Goal: Feedback & Contribution: Contribute content

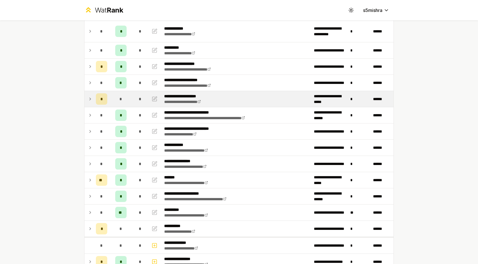
scroll to position [66, 0]
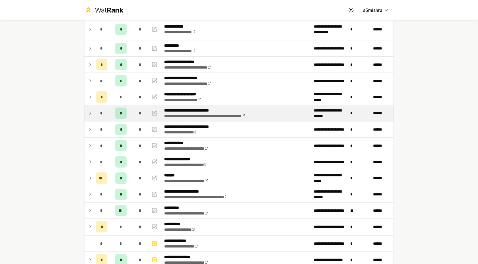
click at [89, 112] on icon at bounding box center [90, 113] width 5 height 7
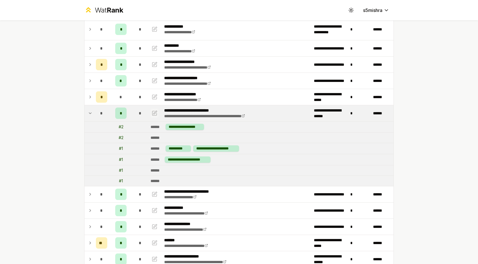
click at [156, 112] on icon "button" at bounding box center [155, 113] width 6 height 7
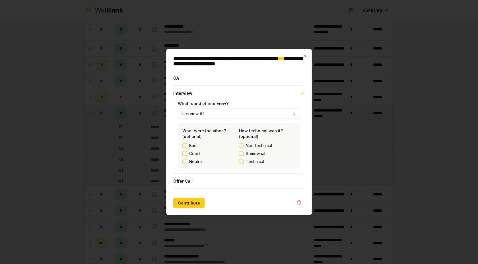
click at [242, 163] on button "Technical" at bounding box center [241, 161] width 5 height 5
click at [182, 203] on button "Contribute" at bounding box center [188, 203] width 31 height 10
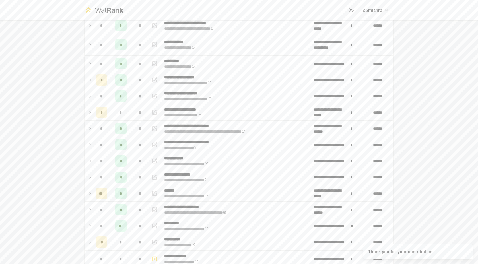
scroll to position [51, 0]
click at [91, 126] on icon at bounding box center [90, 128] width 5 height 7
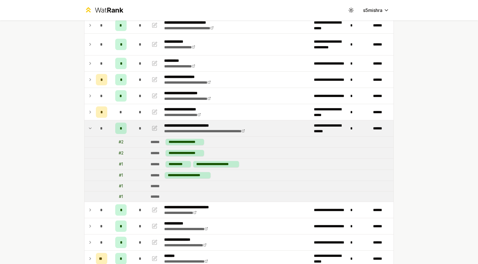
click at [89, 130] on icon at bounding box center [90, 128] width 5 height 7
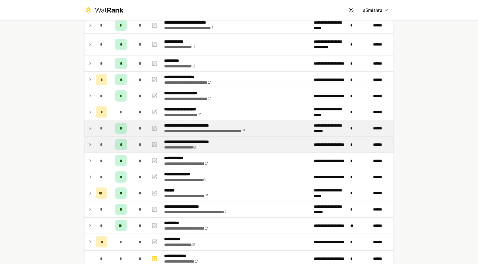
click at [93, 145] on td at bounding box center [88, 145] width 9 height 16
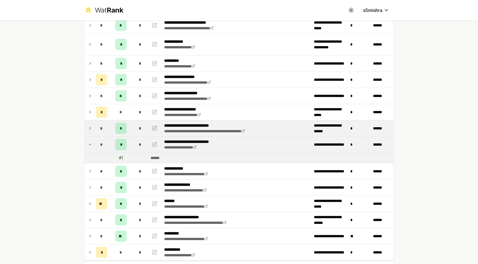
click at [154, 146] on icon "button" at bounding box center [155, 144] width 6 height 7
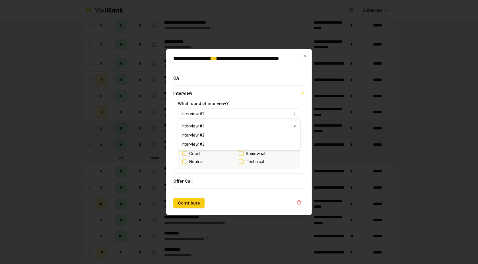
click at [218, 109] on button "Interview #1" at bounding box center [239, 114] width 122 height 10
select select "*"
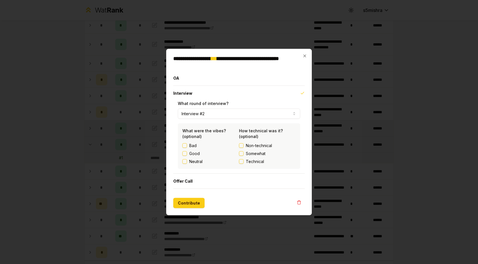
click at [242, 162] on button "Technical" at bounding box center [241, 161] width 5 height 5
click at [180, 204] on button "Contribute" at bounding box center [188, 203] width 31 height 10
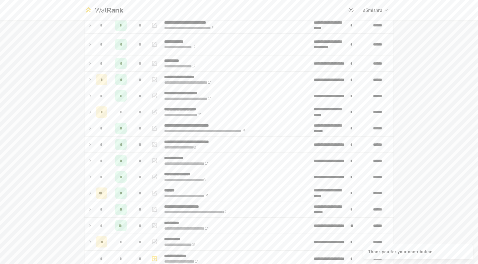
scroll to position [0, 0]
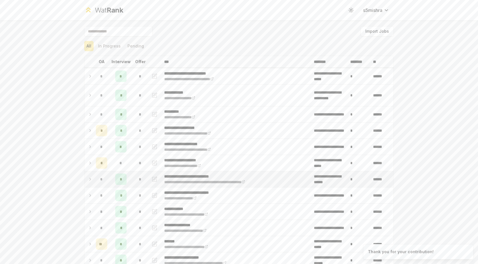
click at [93, 179] on td at bounding box center [88, 179] width 9 height 16
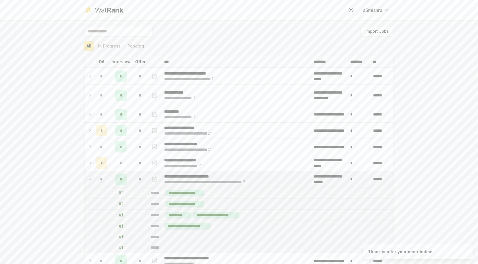
click at [156, 181] on icon "button" at bounding box center [154, 179] width 4 height 4
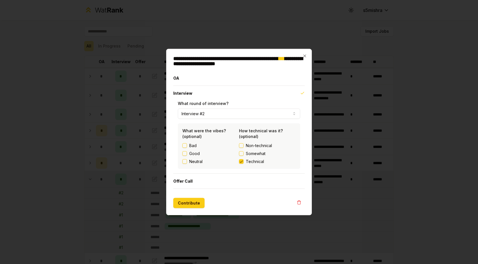
click at [185, 154] on button "Good" at bounding box center [184, 153] width 5 height 5
click at [195, 205] on button "Contribute" at bounding box center [188, 203] width 31 height 10
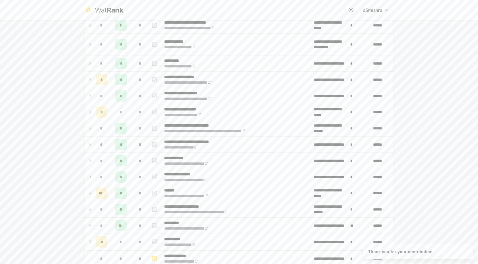
scroll to position [54, 0]
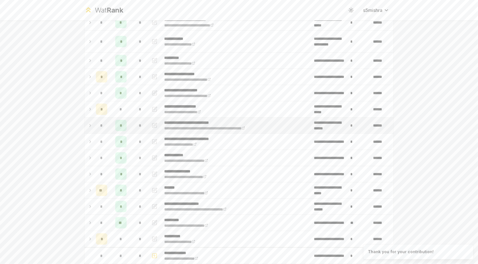
click at [91, 125] on icon at bounding box center [90, 125] width 5 height 7
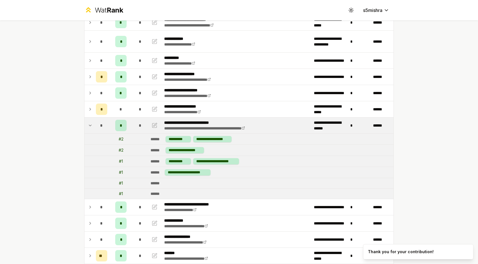
click at [91, 125] on icon at bounding box center [90, 125] width 2 height 1
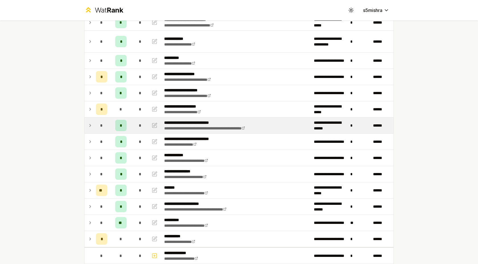
click at [144, 123] on div "*" at bounding box center [140, 125] width 11 height 11
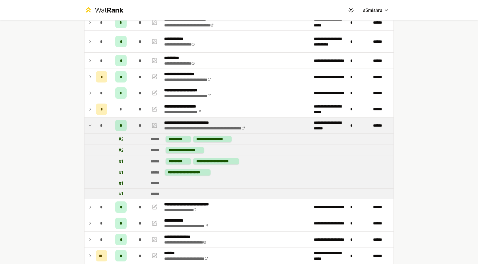
click at [92, 126] on td at bounding box center [88, 125] width 9 height 16
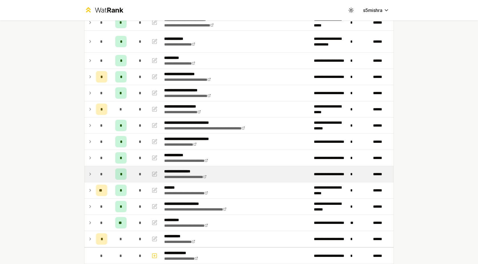
scroll to position [60, 0]
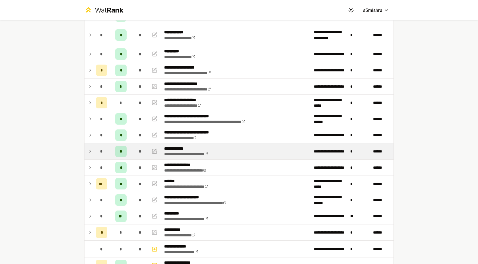
click at [105, 154] on div "*" at bounding box center [101, 151] width 11 height 11
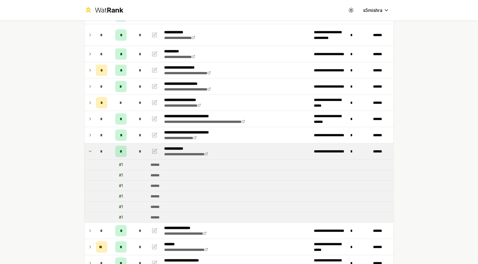
click at [105, 154] on div "*" at bounding box center [101, 151] width 11 height 11
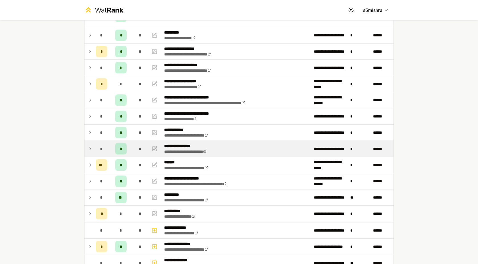
scroll to position [81, 0]
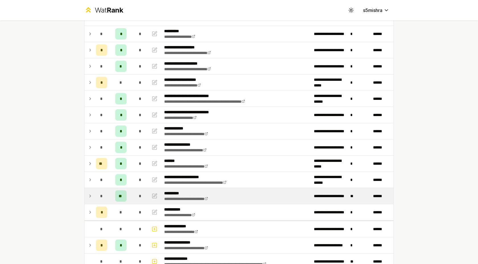
click at [135, 192] on div "*" at bounding box center [140, 195] width 11 height 11
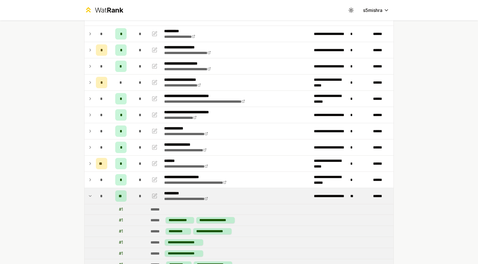
click at [135, 192] on div "*" at bounding box center [140, 195] width 11 height 11
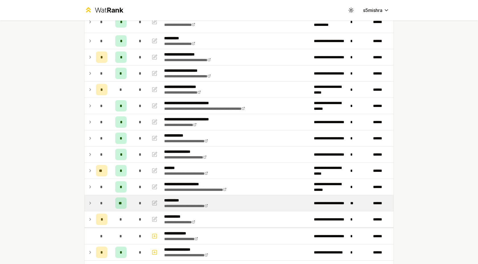
scroll to position [73, 0]
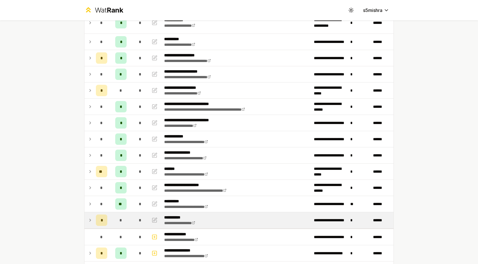
click at [130, 216] on td "*" at bounding box center [121, 220] width 23 height 16
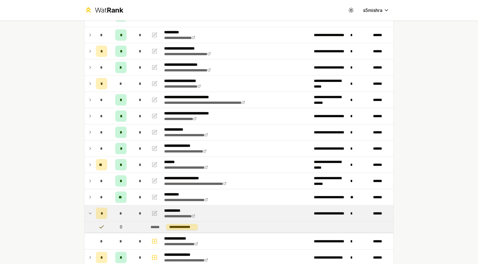
scroll to position [82, 0]
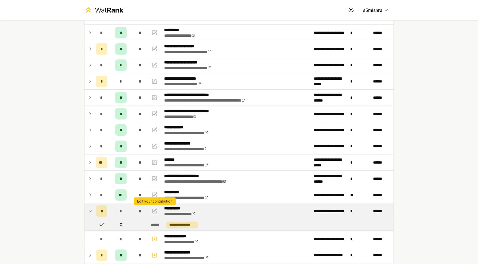
click at [154, 210] on icon "button" at bounding box center [155, 211] width 6 height 7
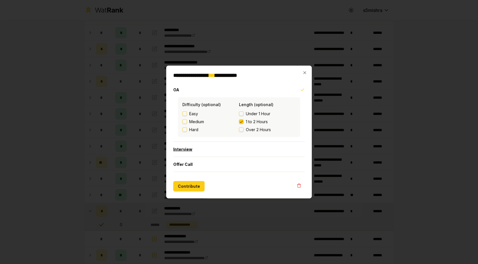
click at [189, 149] on button "Interview" at bounding box center [238, 149] width 131 height 15
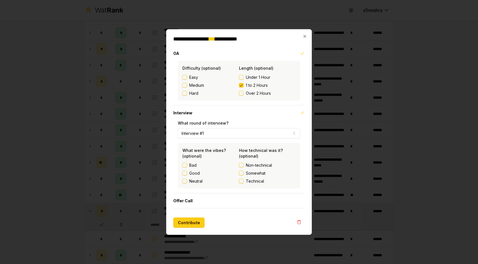
click at [242, 182] on button "Technical" at bounding box center [241, 181] width 5 height 5
click at [191, 220] on button "Contribute" at bounding box center [188, 223] width 31 height 10
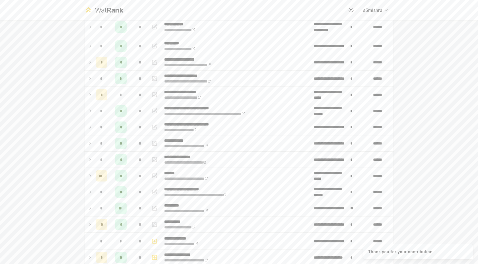
scroll to position [69, 0]
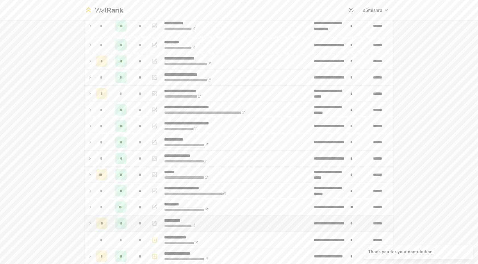
click at [152, 222] on icon "button" at bounding box center [154, 223] width 4 height 4
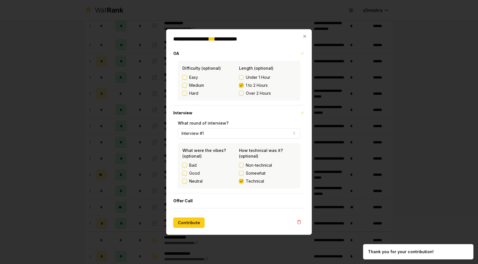
click at [213, 134] on button "Interview #1" at bounding box center [239, 133] width 122 height 10
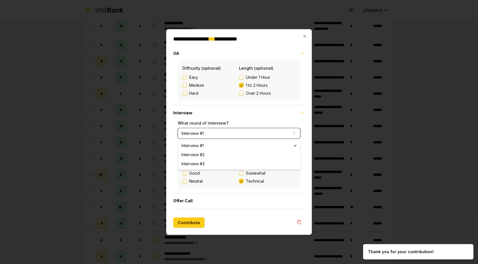
select select "*"
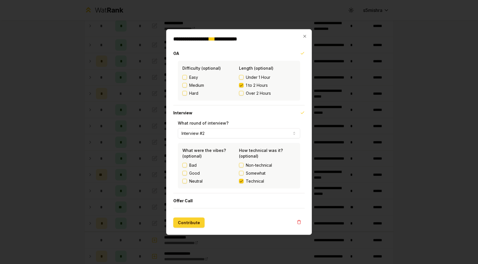
click at [187, 224] on button "Contribute" at bounding box center [188, 223] width 31 height 10
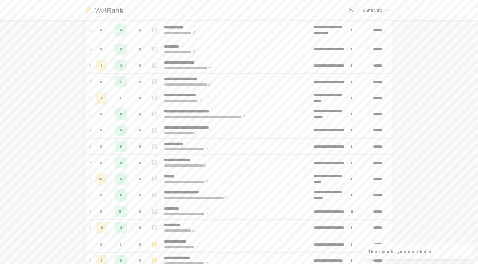
scroll to position [66, 0]
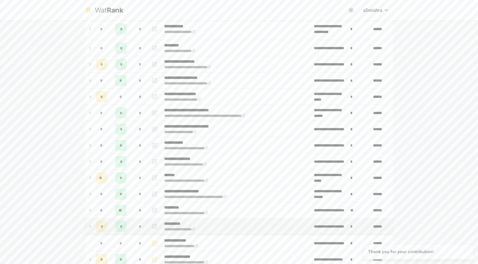
click at [136, 224] on div "*" at bounding box center [140, 226] width 11 height 11
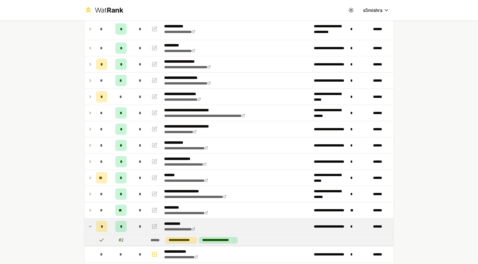
click at [133, 222] on td "*" at bounding box center [140, 226] width 16 height 16
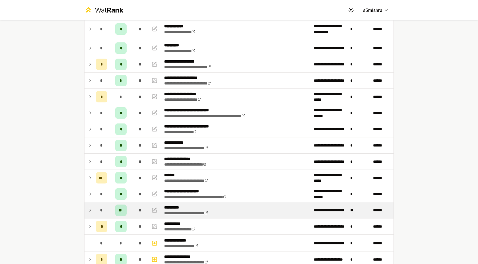
click at [133, 207] on td "*" at bounding box center [140, 210] width 16 height 16
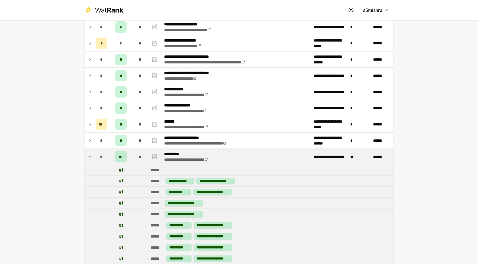
scroll to position [115, 0]
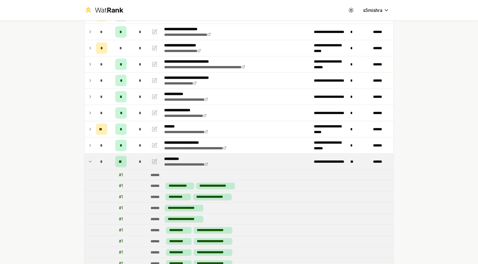
click at [130, 162] on td "**" at bounding box center [121, 162] width 23 height 16
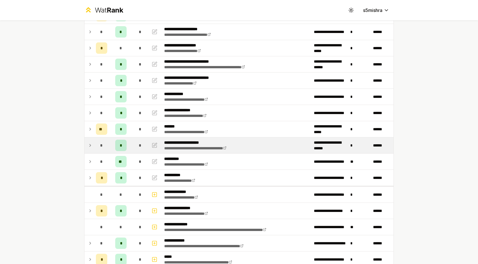
click at [132, 145] on td "*" at bounding box center [121, 145] width 23 height 16
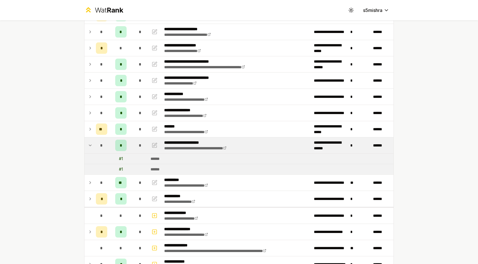
click at [132, 145] on td "*" at bounding box center [121, 145] width 23 height 16
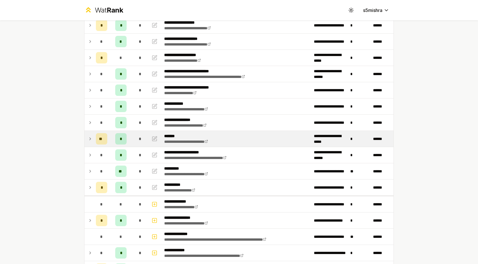
scroll to position [107, 0]
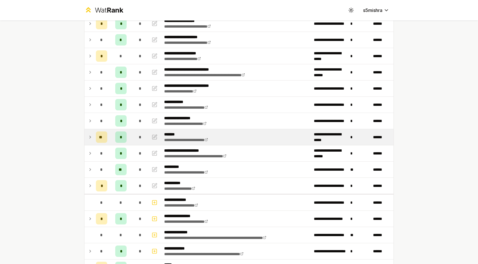
click at [132, 135] on td "*" at bounding box center [121, 137] width 23 height 16
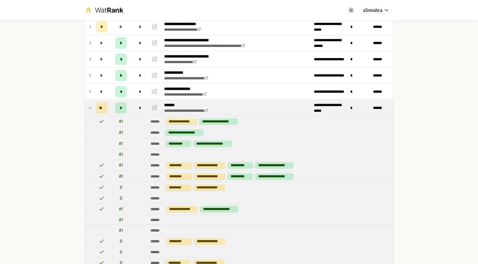
scroll to position [135, 0]
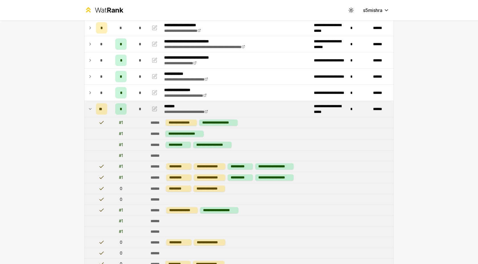
click at [133, 112] on td "*" at bounding box center [140, 109] width 16 height 16
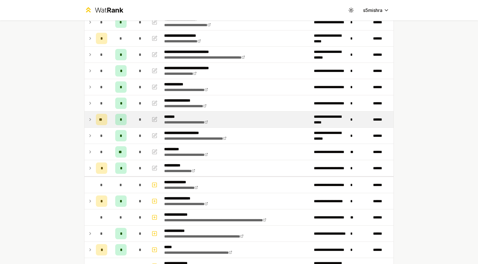
scroll to position [123, 0]
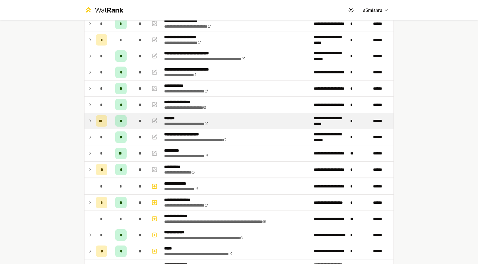
click at [133, 112] on td "*" at bounding box center [140, 105] width 16 height 16
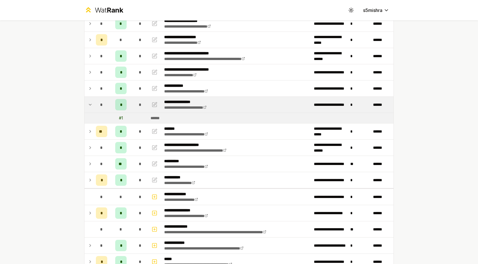
click at [132, 107] on td "*" at bounding box center [140, 105] width 16 height 16
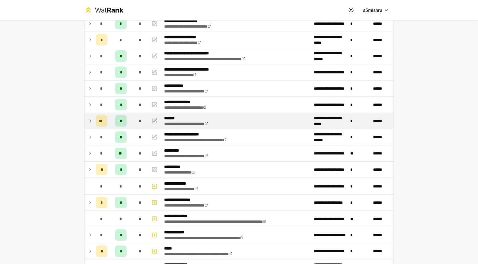
click at [132, 120] on td "*" at bounding box center [121, 121] width 23 height 16
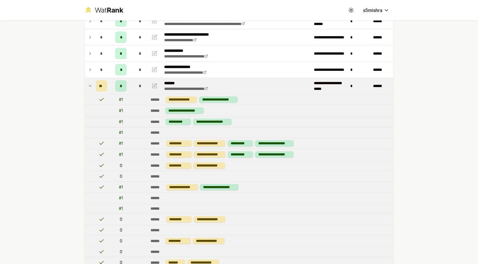
scroll to position [153, 0]
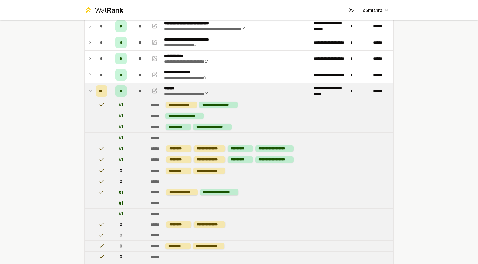
click at [132, 94] on td "*" at bounding box center [121, 91] width 23 height 16
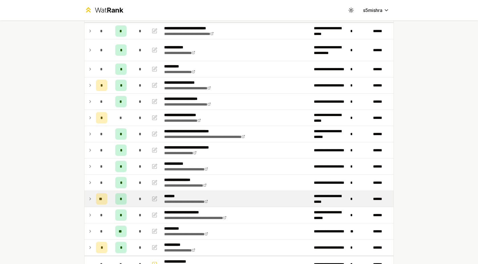
scroll to position [0, 0]
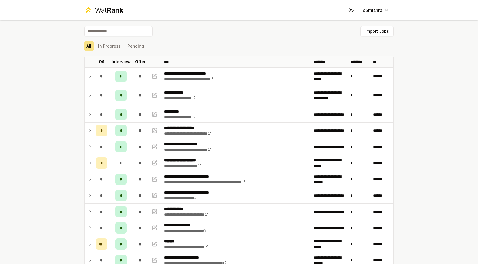
click at [206, 44] on div "All In Progress Pending" at bounding box center [239, 46] width 310 height 10
